Goal: Check status: Check status

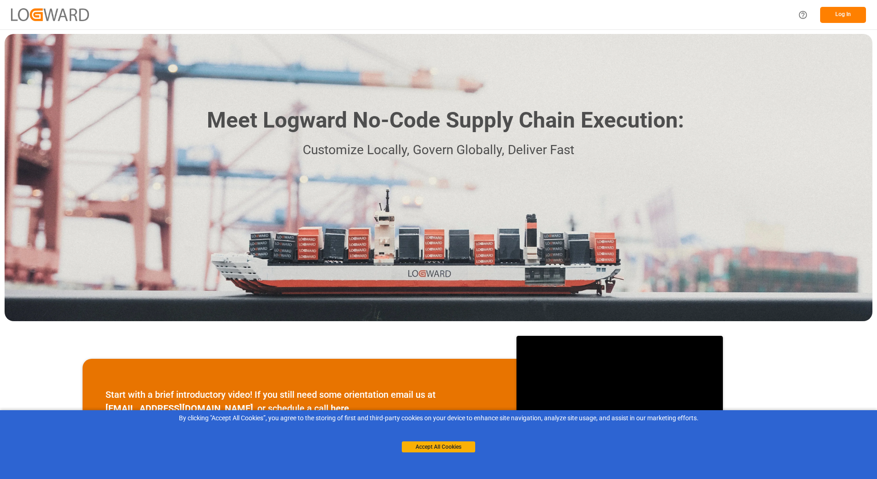
click at [840, 18] on button "Log In" at bounding box center [843, 15] width 46 height 16
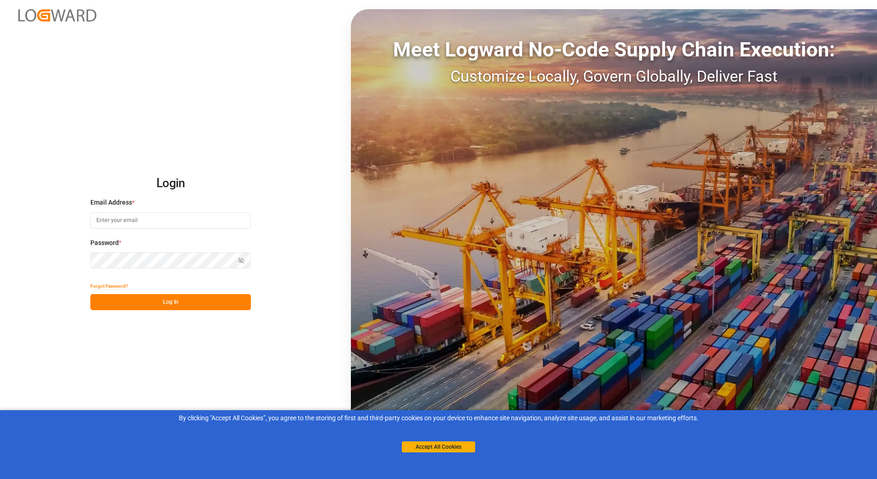
click at [118, 218] on input at bounding box center [170, 220] width 161 height 16
type input "[EMAIL_ADDRESS][DOMAIN_NAME]"
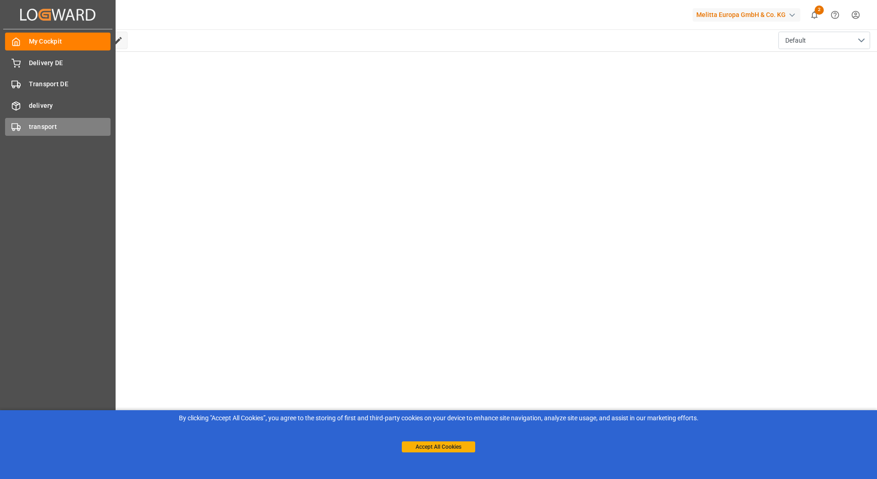
click at [26, 126] on div "transport transport" at bounding box center [58, 127] width 106 height 18
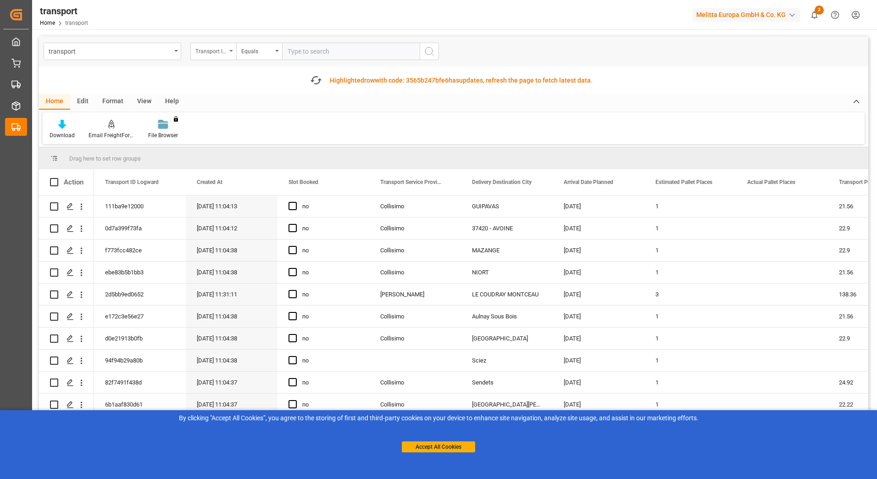
click at [233, 53] on div "Transport ID Logward" at bounding box center [213, 51] width 46 height 17
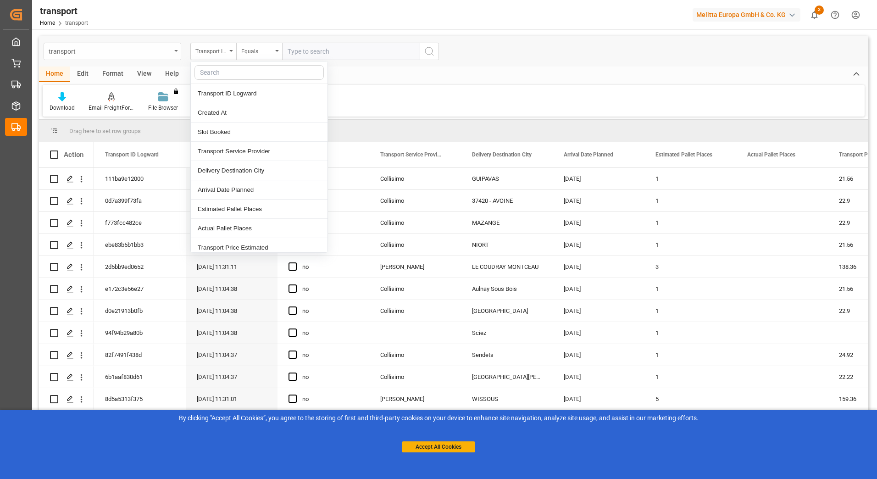
click at [180, 48] on div "transport" at bounding box center [113, 51] width 138 height 17
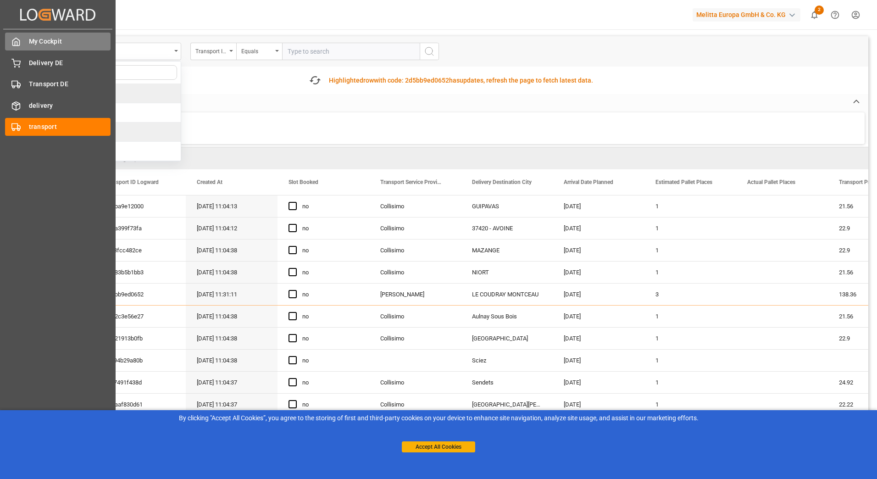
click at [32, 41] on span "My Cockpit" at bounding box center [70, 42] width 82 height 10
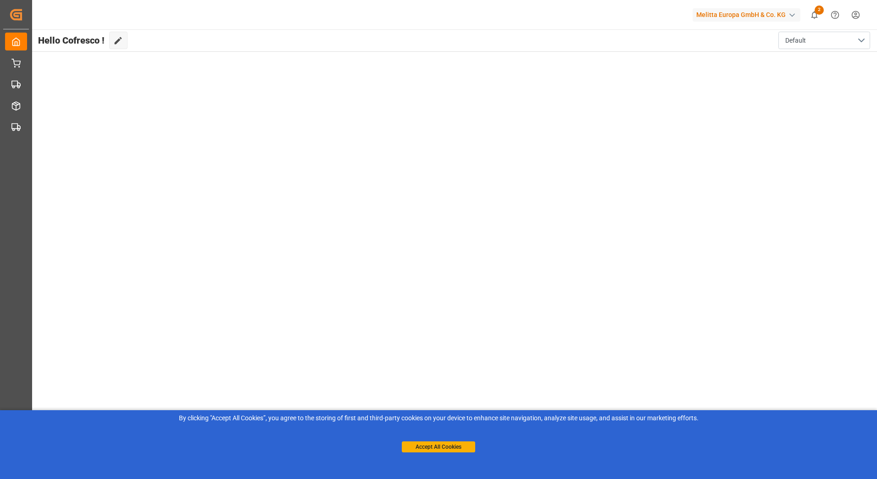
click at [141, 59] on main "Hello Cofresco ! Edit Cockpit Default" at bounding box center [454, 251] width 846 height 445
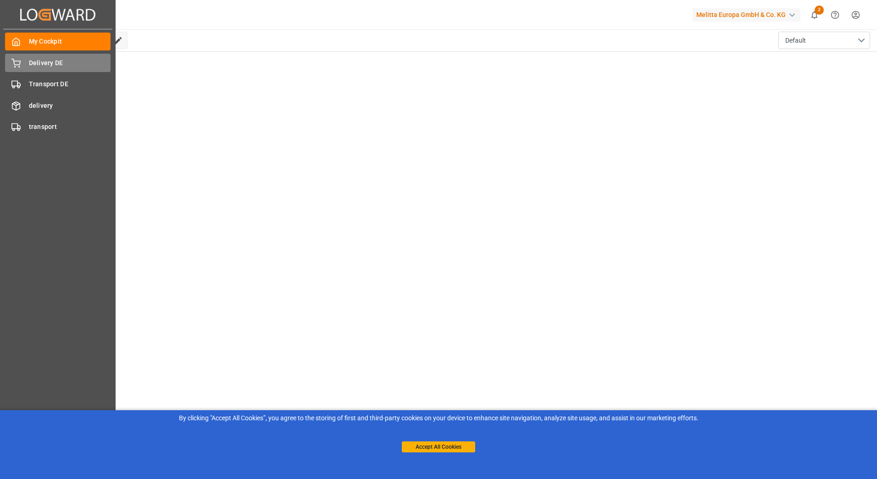
click at [21, 61] on div "Delivery DE Delivery DE" at bounding box center [58, 63] width 106 height 18
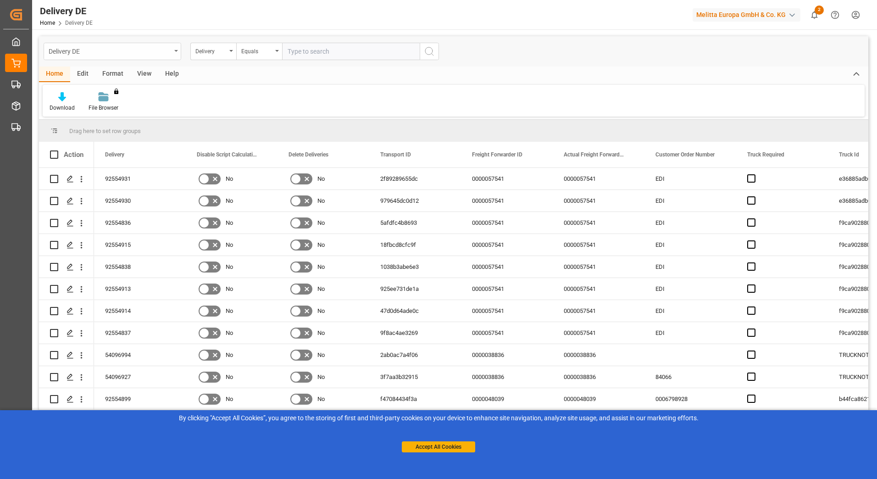
click at [174, 53] on div "Delivery DE" at bounding box center [113, 51] width 138 height 17
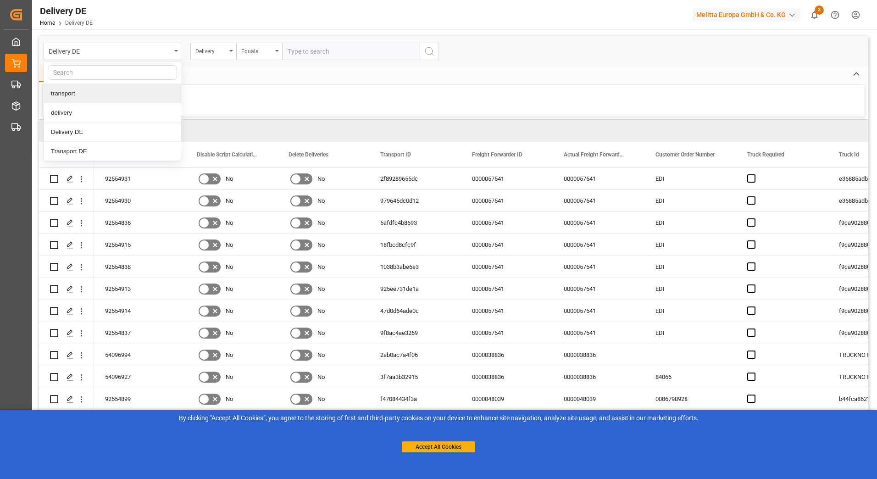
click at [80, 89] on div "transport" at bounding box center [112, 93] width 137 height 19
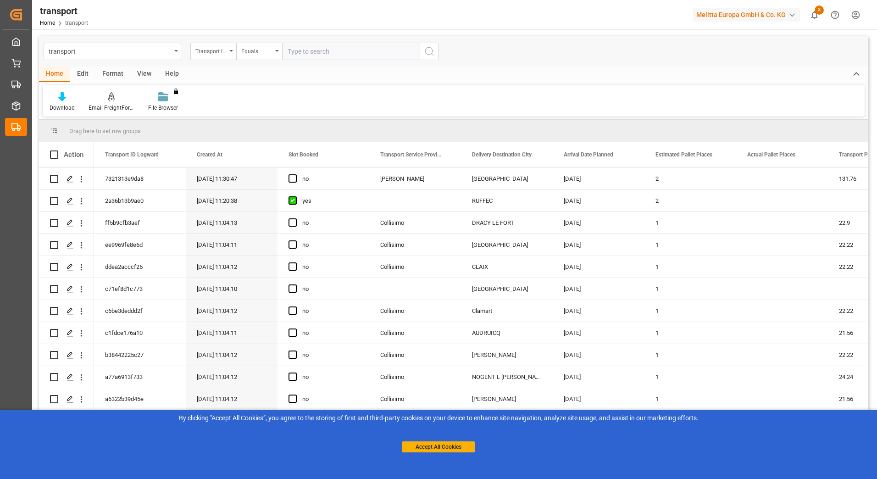
click at [307, 53] on input "text" at bounding box center [351, 51] width 138 height 17
click at [414, 447] on button "Accept All Cookies" at bounding box center [438, 446] width 73 height 11
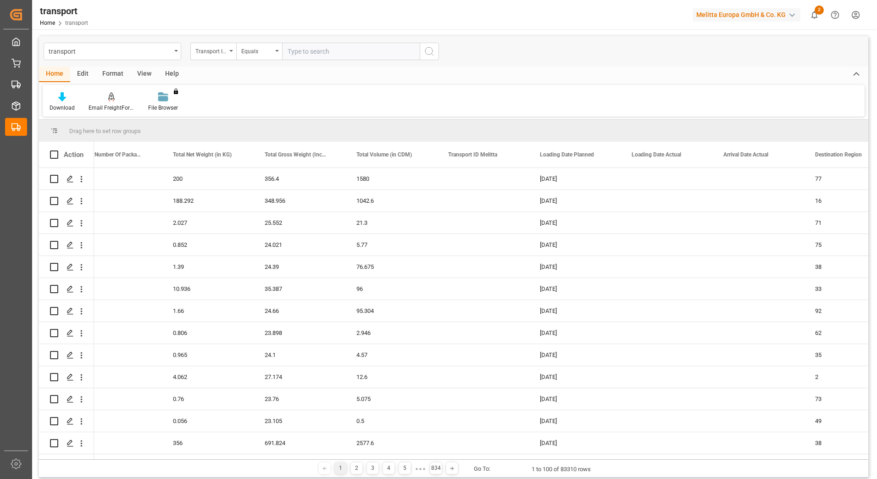
scroll to position [0, 1401]
click at [846, 461] on div "1 2 3 4 5 ● ● ● 834 Go To: 1 to 100 of 83310 rows" at bounding box center [454, 468] width 830 height 18
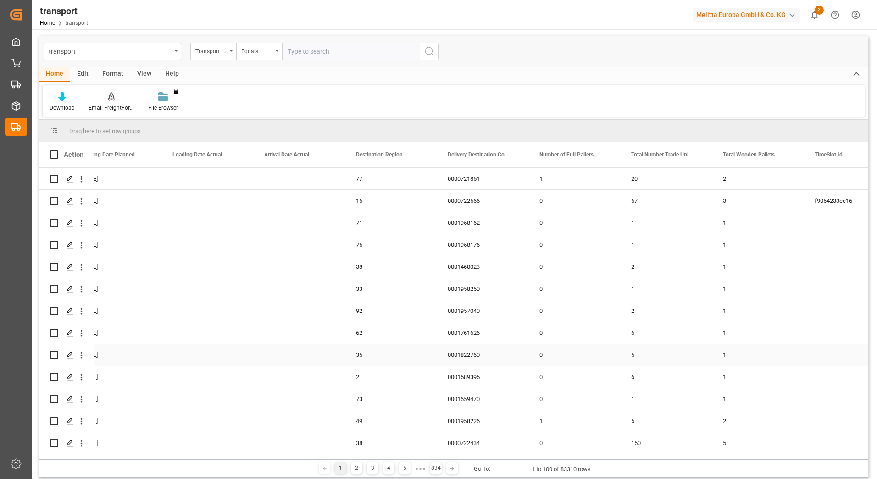
scroll to position [0, 0]
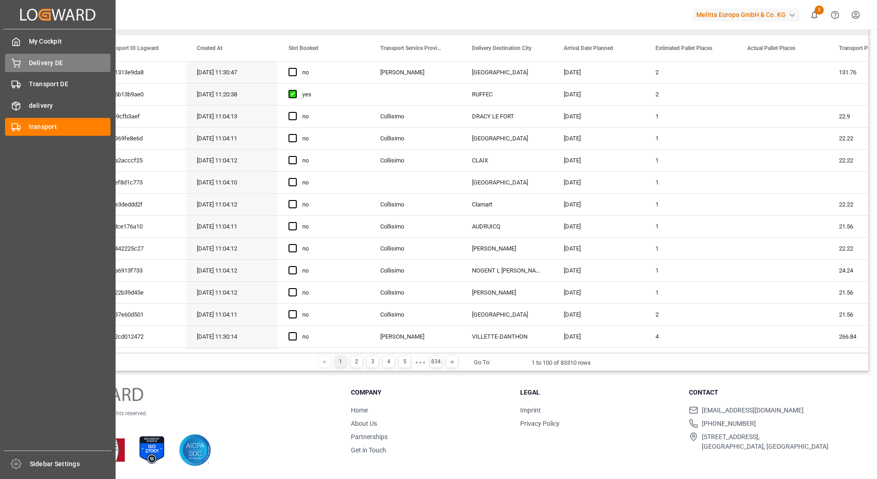
click at [51, 61] on span "Delivery DE" at bounding box center [70, 63] width 82 height 10
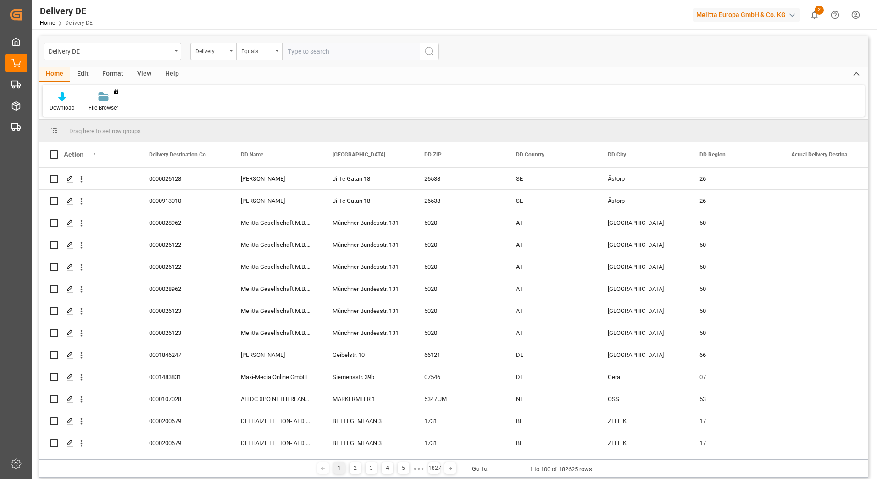
drag, startPoint x: 195, startPoint y: 459, endPoint x: 176, endPoint y: 459, distance: 19.3
click at [176, 459] on div "1 2 3 4 5 ● ● ● 1827 Go To: 1 to 100 of 182625 rows" at bounding box center [454, 468] width 830 height 18
click at [114, 452] on div "0000200679" at bounding box center [92, 443] width 92 height 22
